Goal: Communication & Community: Answer question/provide support

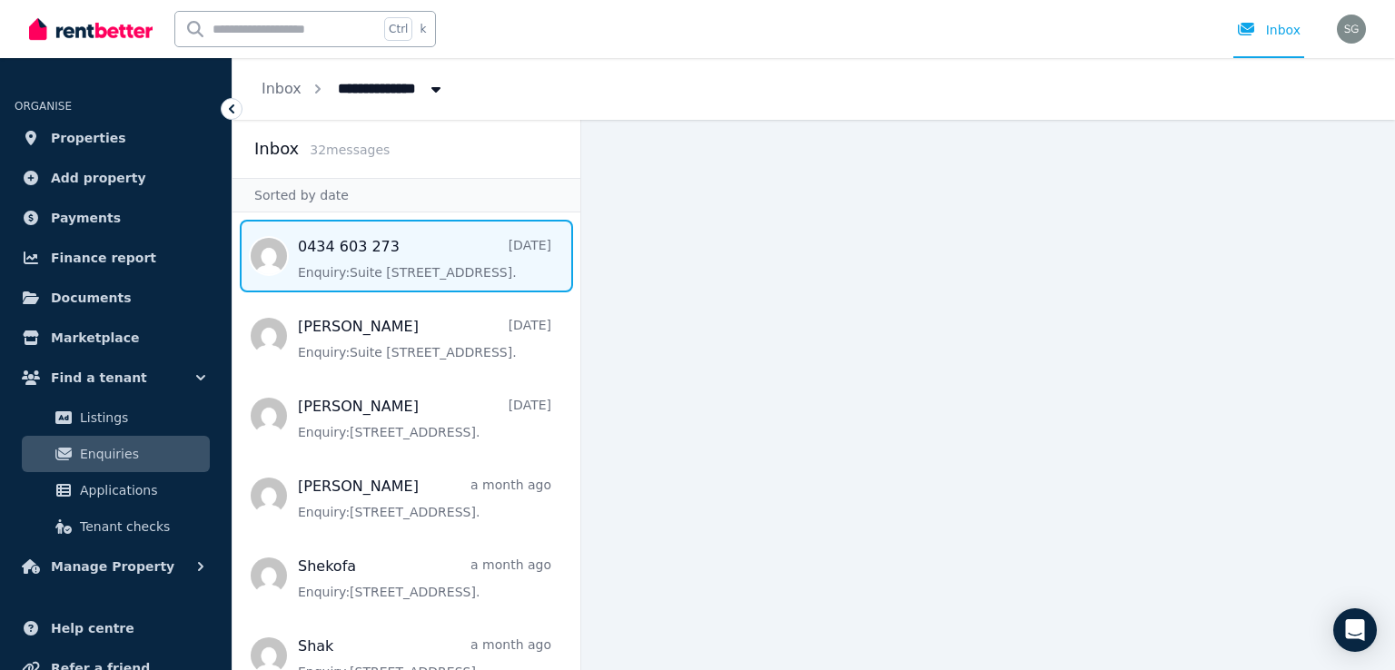
click at [441, 287] on span "Message list" at bounding box center [406, 256] width 348 height 73
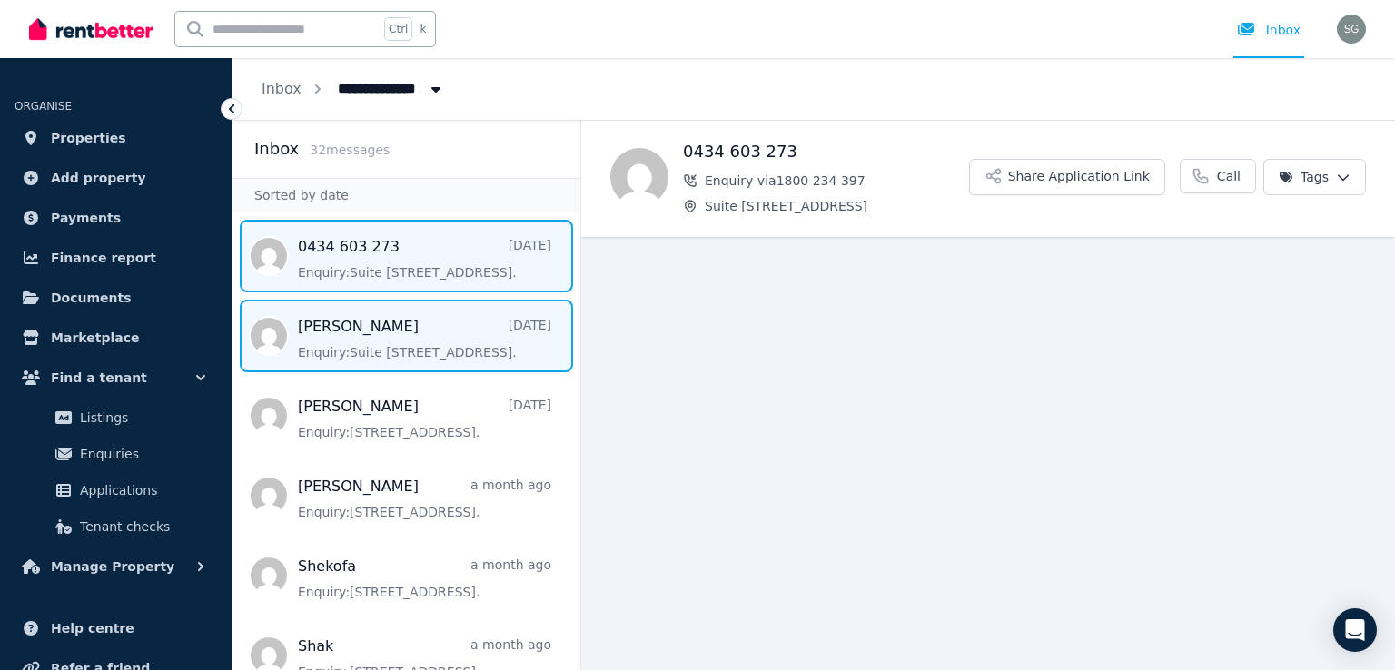
click at [429, 362] on span "Message list" at bounding box center [406, 336] width 348 height 73
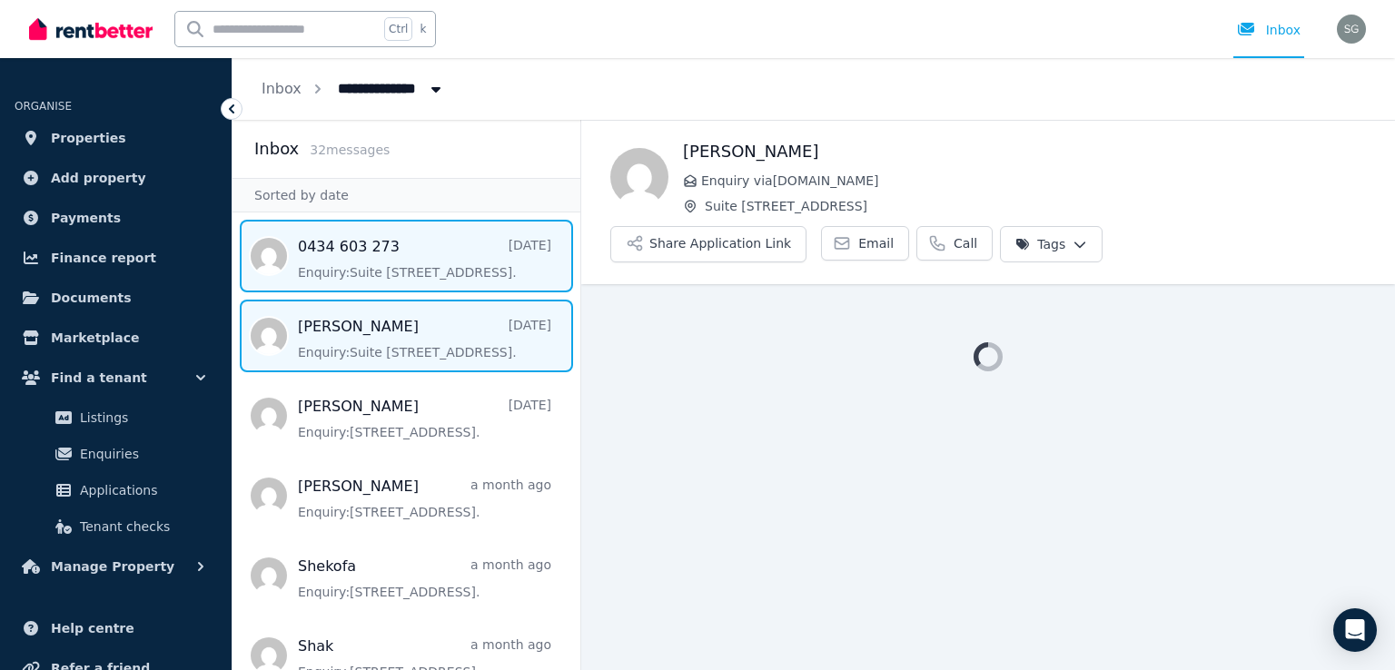
click at [427, 286] on span "Message list" at bounding box center [406, 256] width 348 height 73
